Goal: Book appointment/travel/reservation

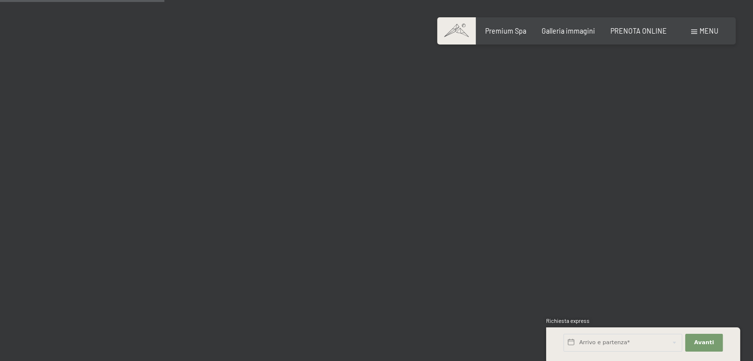
scroll to position [2341, 0]
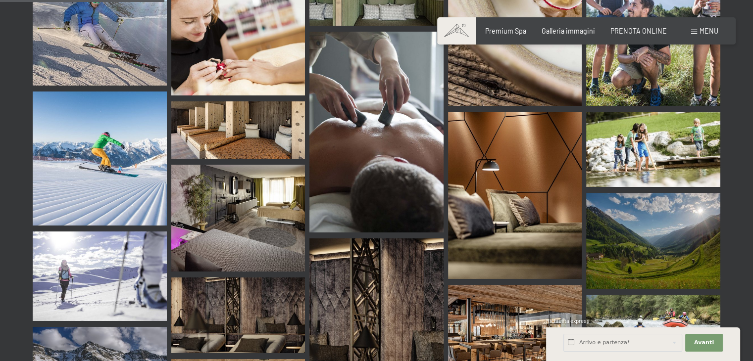
click at [417, 109] on img at bounding box center [376, 132] width 134 height 201
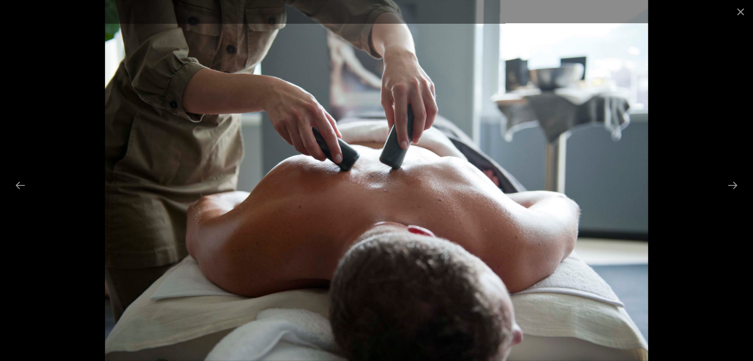
scroll to position [2520, 0]
click at [741, 11] on button "Close gallery" at bounding box center [740, 11] width 25 height 23
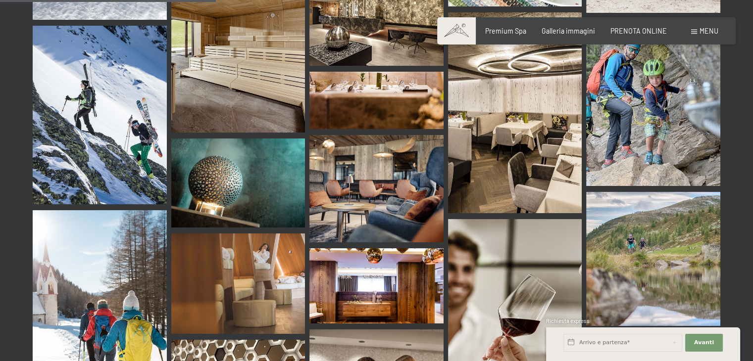
scroll to position [3070, 0]
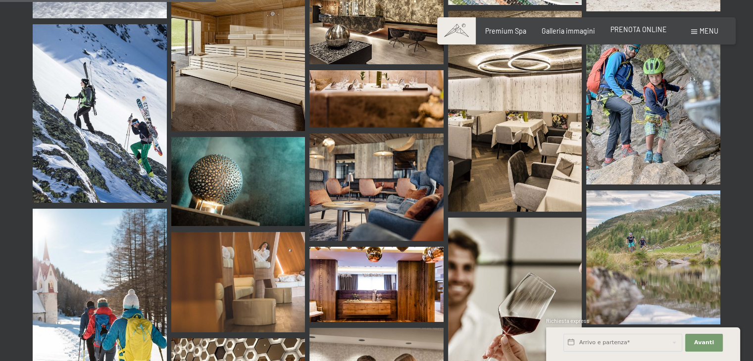
click at [650, 30] on span "PRENOTA ONLINE" at bounding box center [638, 29] width 56 height 8
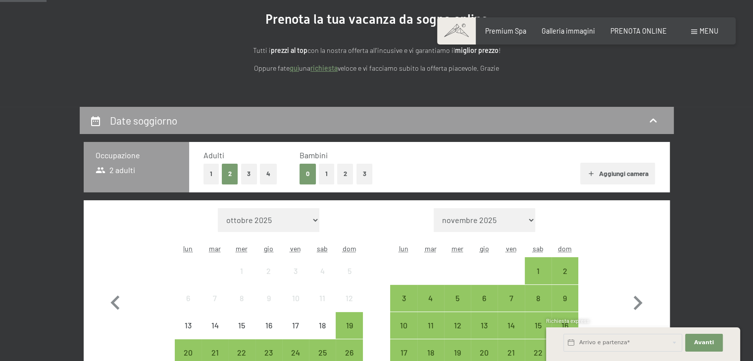
scroll to position [207, 0]
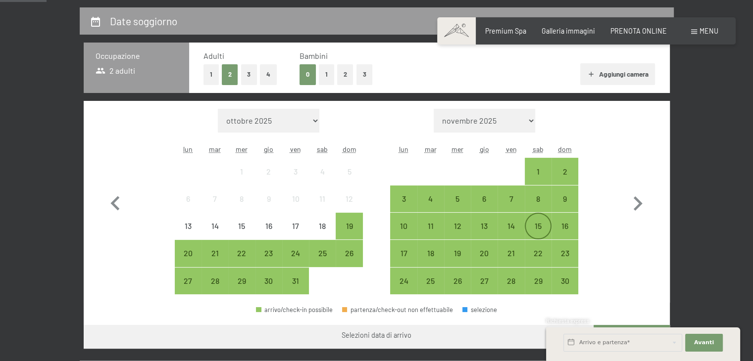
click at [525, 225] on div "15" at bounding box center [538, 226] width 27 height 27
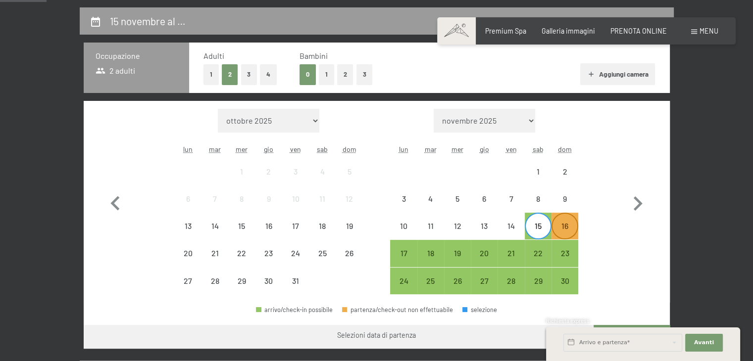
click at [572, 239] on div "16" at bounding box center [565, 234] width 25 height 25
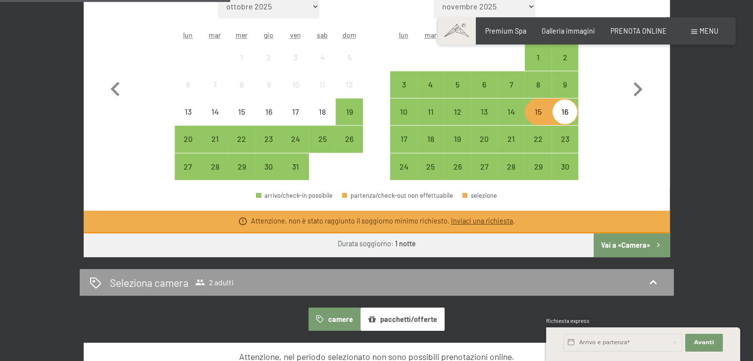
scroll to position [316, 0]
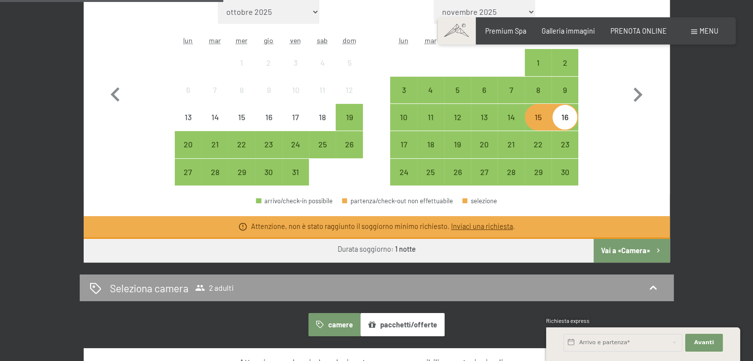
click at [536, 124] on div "15" at bounding box center [538, 125] width 25 height 25
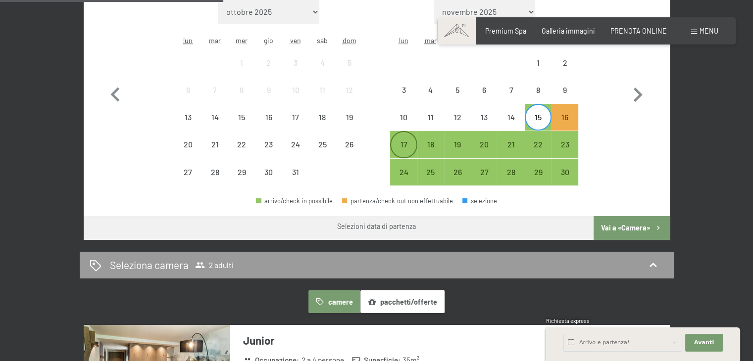
click at [404, 141] on div "17" at bounding box center [403, 153] width 25 height 25
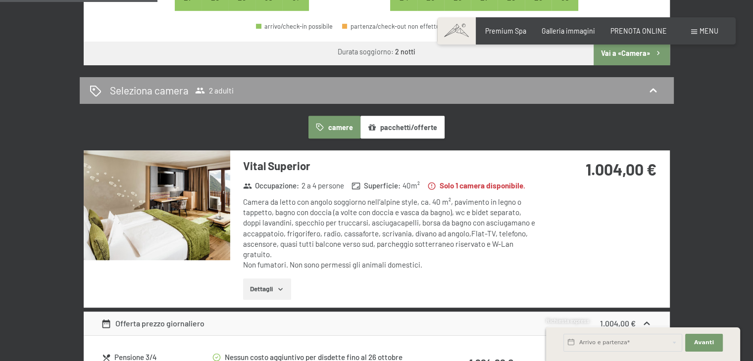
scroll to position [493, 0]
